Goal: Task Accomplishment & Management: Manage account settings

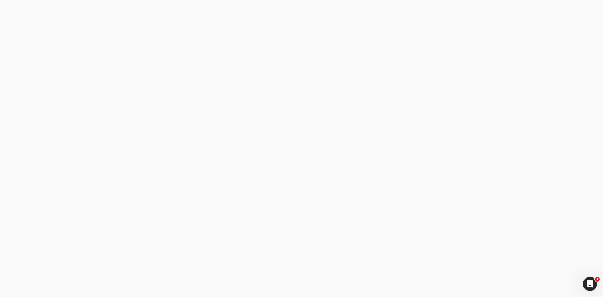
type email "[PERSON_NAME] Construction"
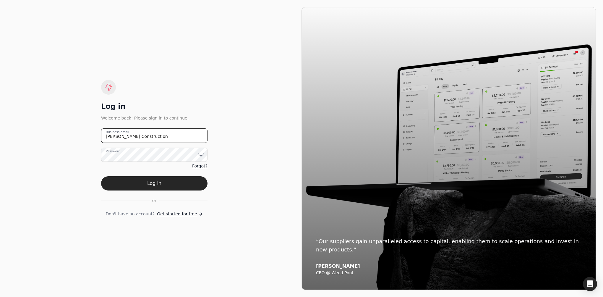
click at [153, 135] on email "[PERSON_NAME] Construction" at bounding box center [154, 135] width 106 height 14
type email "J"
type email "jlfunkconstruction@shaw.ca"
click at [161, 185] on button "Log in" at bounding box center [154, 183] width 106 height 14
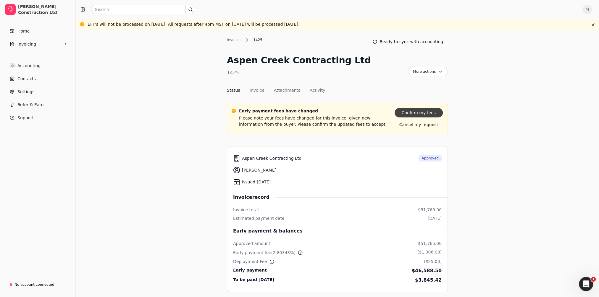
click at [419, 112] on button "Confirm my fees" at bounding box center [418, 112] width 48 height 9
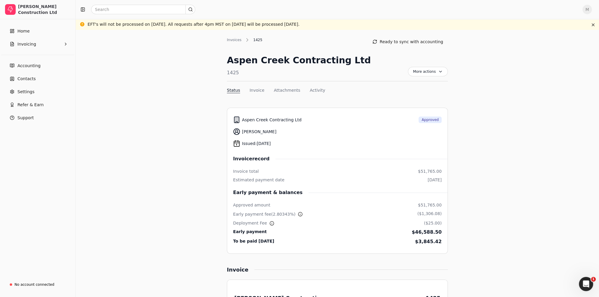
click at [592, 8] on span "M" at bounding box center [586, 9] width 9 height 9
click at [554, 44] on span "Sign Out" at bounding box center [551, 44] width 18 height 6
